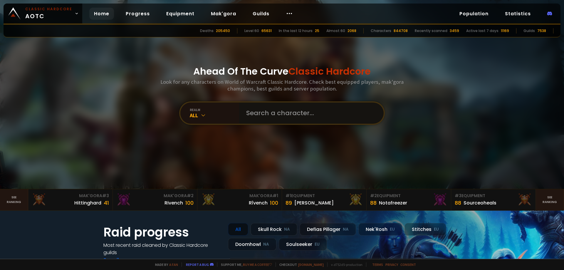
click at [254, 111] on input "text" at bounding box center [310, 112] width 134 height 21
paste input "Jìp"
type input "Jìp"
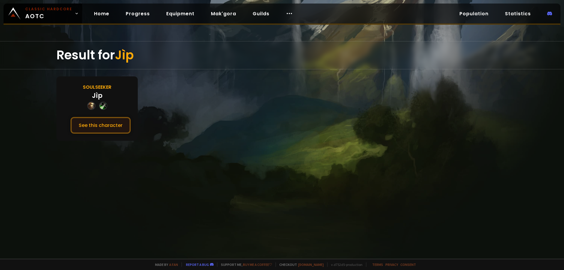
click at [118, 130] on button "See this character" at bounding box center [100, 125] width 60 height 17
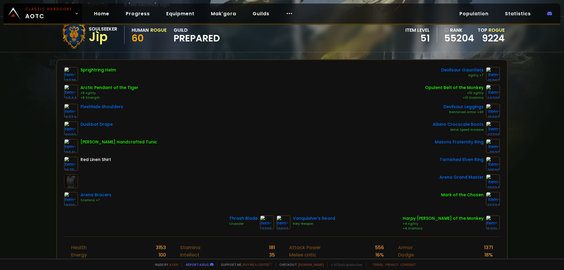
scroll to position [44, 0]
